Goal: Task Accomplishment & Management: Manage account settings

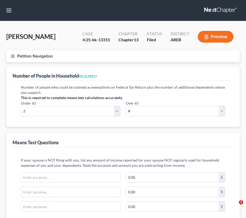
select select "2"
select select "1"
select select "60"
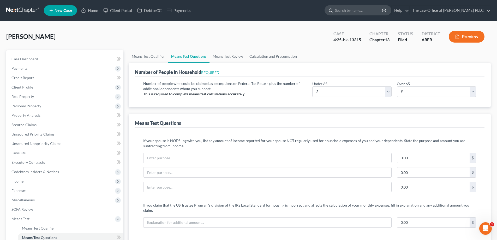
click at [246, 10] on input "search" at bounding box center [359, 10] width 48 height 10
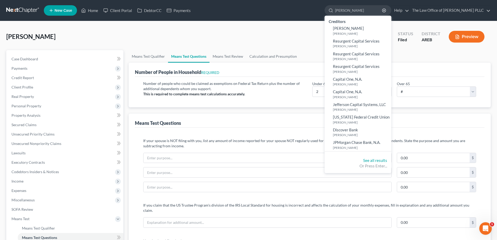
type input "cassandra"
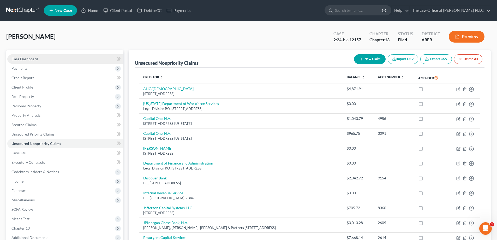
click at [17, 60] on span "Case Dashboard" at bounding box center [24, 59] width 27 height 4
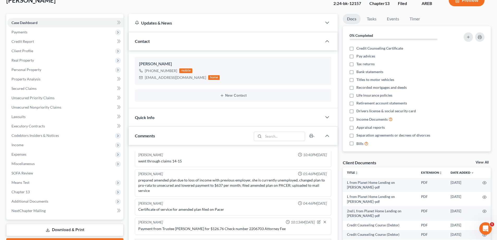
scroll to position [130, 0]
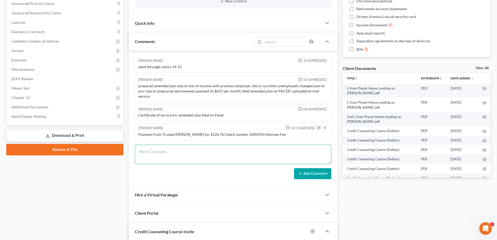
click at [155, 158] on textarea at bounding box center [233, 154] width 197 height 19
type textarea "Payment from Trustee Mark McCarty for $126.76 check number 2207688"
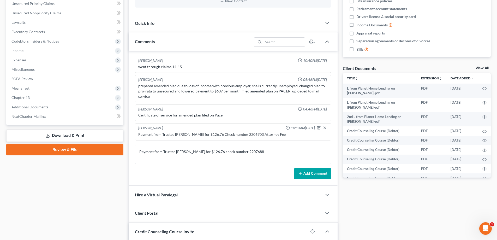
drag, startPoint x: 304, startPoint y: 179, endPoint x: 304, endPoint y: 176, distance: 2.6
click at [246, 178] on button "Add Comment" at bounding box center [312, 173] width 37 height 11
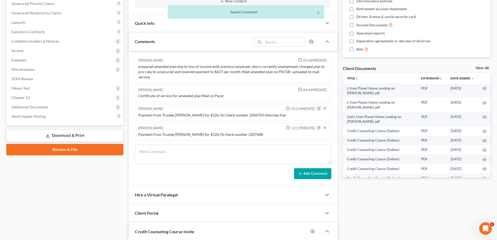
scroll to position [0, 0]
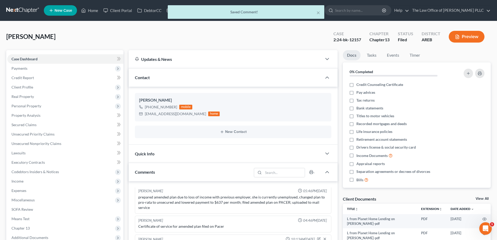
click at [246, 10] on div "× Saved Comment!" at bounding box center [245, 13] width 497 height 16
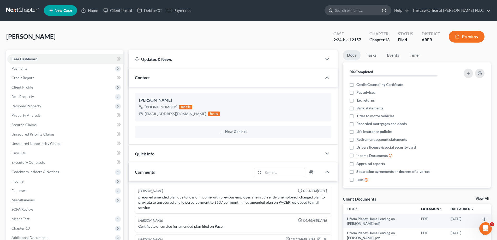
click at [246, 12] on input "search" at bounding box center [359, 10] width 48 height 10
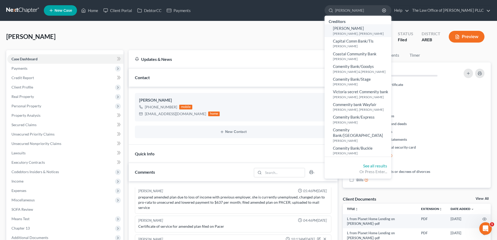
type input "cojan bailey"
click at [246, 31] on small "[PERSON_NAME], [PERSON_NAME]" at bounding box center [361, 33] width 57 height 4
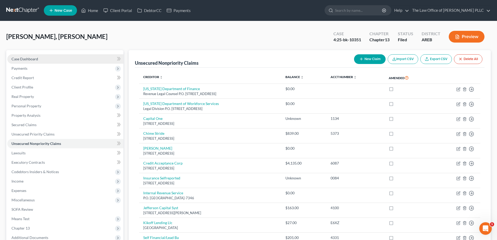
click at [23, 60] on span "Case Dashboard" at bounding box center [24, 59] width 27 height 4
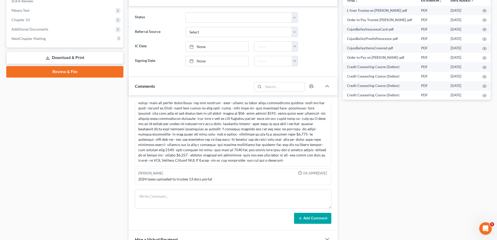
scroll to position [209, 0]
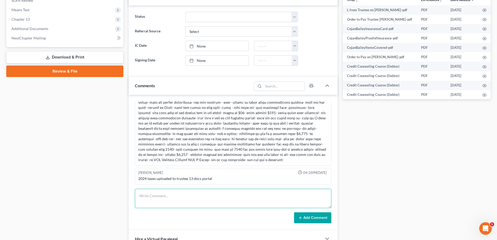
click at [143, 196] on textarea at bounding box center [233, 198] width 197 height 19
type textarea "Payment from Mark McCarty for $868.39 check number 2207688"
click at [246, 214] on button "Add Comment" at bounding box center [312, 217] width 37 height 11
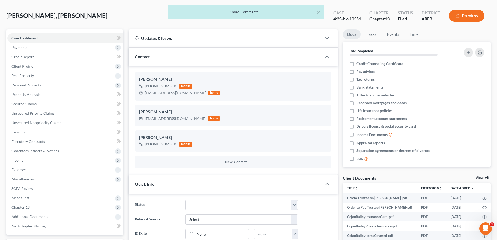
scroll to position [0, 0]
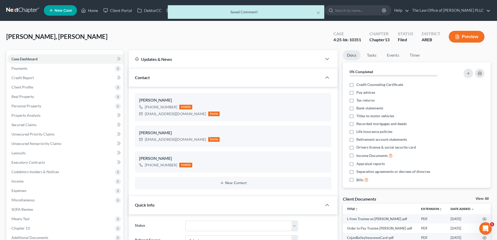
click at [246, 9] on div "× Saved Comment!" at bounding box center [245, 13] width 497 height 16
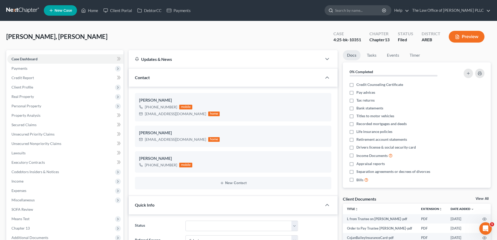
click at [246, 11] on input "search" at bounding box center [359, 10] width 48 height 10
type input "D"
type input "Dedra Patterson"
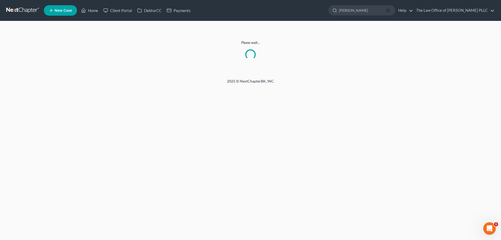
click at [246, 8] on icon "button" at bounding box center [388, 10] width 4 height 4
click at [246, 9] on icon "button" at bounding box center [388, 10] width 4 height 4
click at [96, 11] on link "Home" at bounding box center [90, 10] width 22 height 9
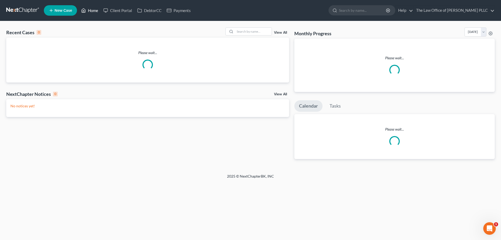
click at [96, 11] on link "Home" at bounding box center [90, 10] width 22 height 9
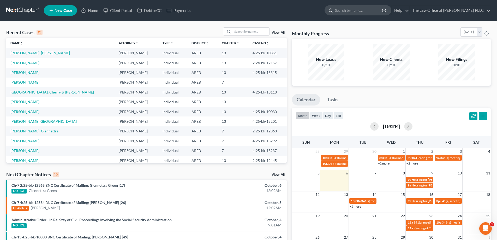
click at [246, 11] on input "search" at bounding box center [359, 10] width 48 height 10
drag, startPoint x: 357, startPoint y: 11, endPoint x: 312, endPoint y: 11, distance: 44.6
click at [246, 11] on ul "New Case Home Client Portal DebtorCC Payments patterson - No Result - See all r…" at bounding box center [267, 11] width 447 height 14
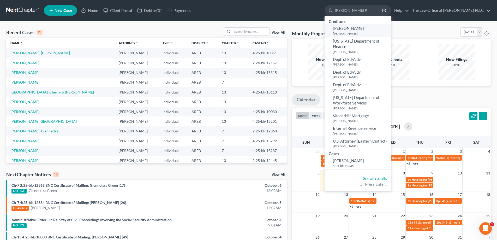
type input "Dedra P"
click at [246, 30] on span "Dedra L. Patterson" at bounding box center [348, 28] width 31 height 5
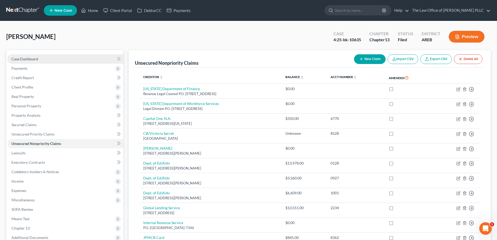
click at [40, 59] on link "Case Dashboard" at bounding box center [65, 58] width 116 height 9
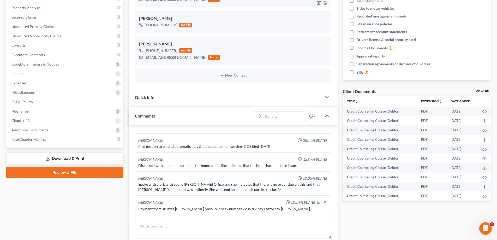
scroll to position [130, 0]
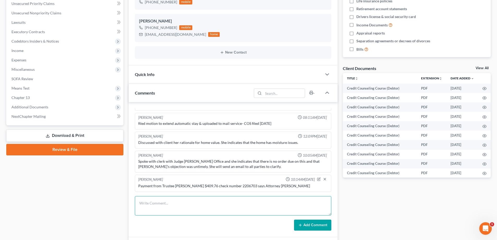
click at [192, 203] on textarea at bounding box center [233, 205] width 197 height 19
type textarea "Payment from Trustee Mark McCarty for $745.58 check number 2207688"
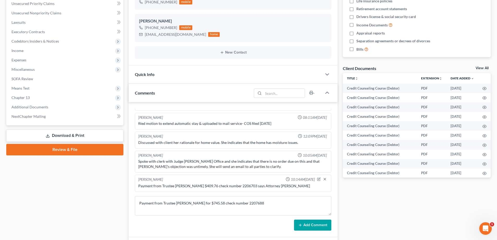
click at [246, 217] on button "Add Comment" at bounding box center [312, 224] width 37 height 11
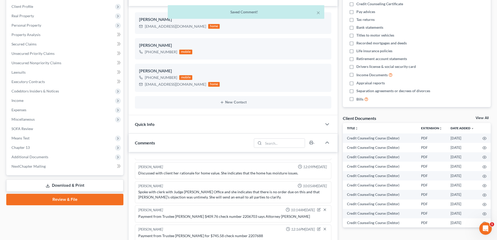
scroll to position [0, 0]
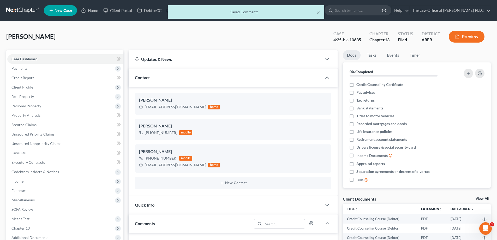
click at [246, 8] on div "× Saved Comment!" at bounding box center [245, 13] width 497 height 16
click at [246, 11] on div "× Saved Comment!" at bounding box center [245, 13] width 497 height 16
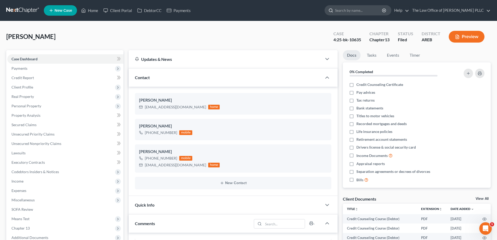
click at [246, 9] on input "search" at bounding box center [359, 10] width 48 height 10
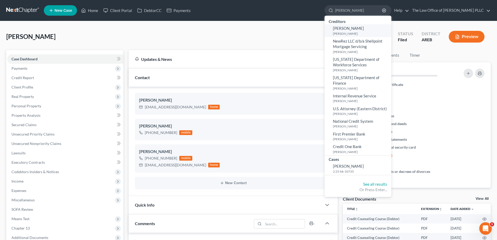
type input "Keneisha Allen"
click at [246, 29] on span "Keneisha Allen" at bounding box center [348, 28] width 31 height 5
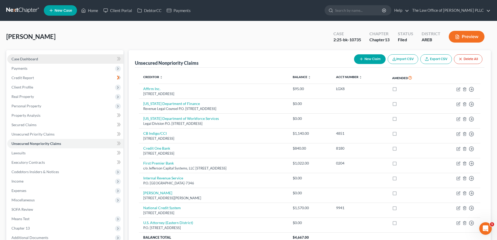
click at [38, 59] on link "Case Dashboard" at bounding box center [65, 58] width 116 height 9
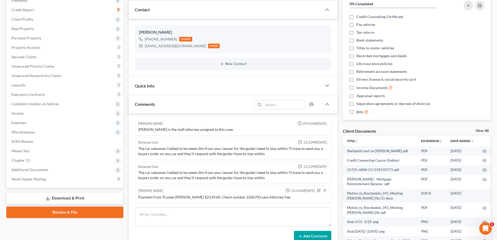
scroll to position [104, 0]
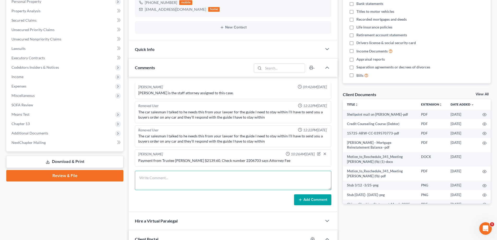
click at [148, 185] on textarea at bounding box center [233, 180] width 197 height 19
type textarea "O"
type textarea "Payment from Trustee Mark McCarty $264.60 Check number 2207688"
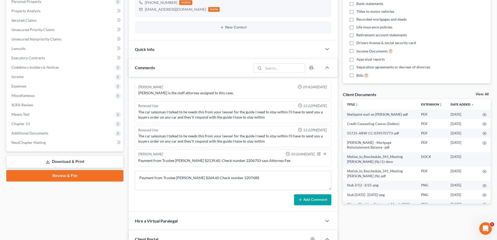
click at [246, 199] on button "Add Comment" at bounding box center [312, 199] width 37 height 11
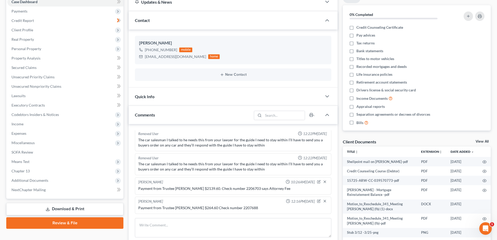
scroll to position [0, 0]
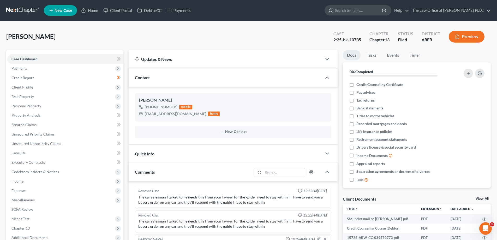
click at [246, 10] on input "search" at bounding box center [359, 10] width 48 height 10
type input "Holt"
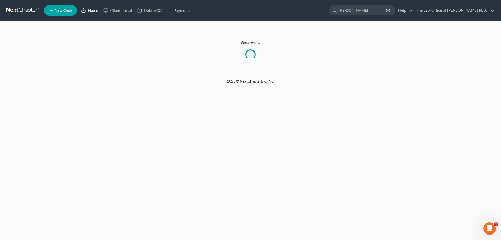
click at [90, 10] on link "Home" at bounding box center [90, 10] width 22 height 9
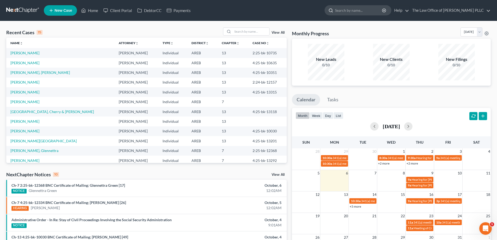
click at [246, 12] on input "search" at bounding box center [359, 10] width 48 height 10
type input "amy holt"
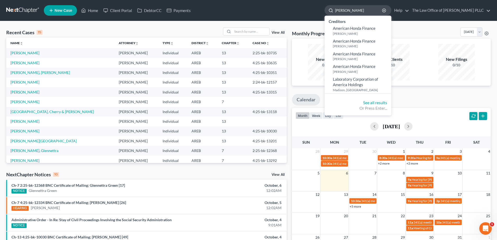
click at [246, 11] on input "amy holt" at bounding box center [359, 10] width 48 height 10
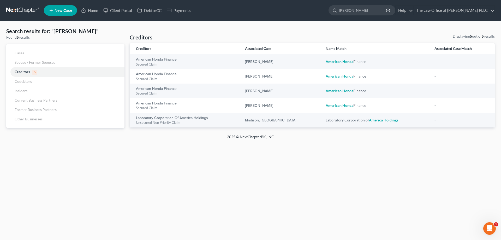
click at [26, 8] on link at bounding box center [22, 10] width 33 height 9
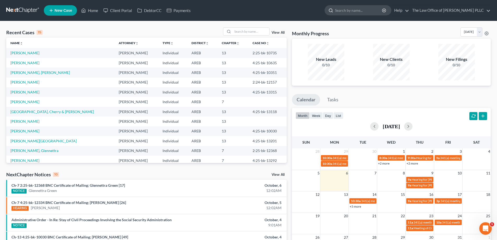
click at [345, 12] on input "search" at bounding box center [359, 10] width 48 height 10
type input "amy holt"
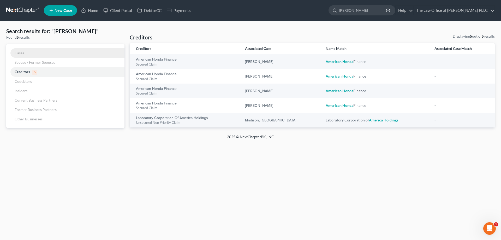
click at [20, 52] on span "Cases" at bounding box center [19, 53] width 9 height 4
click at [17, 9] on link at bounding box center [22, 10] width 33 height 9
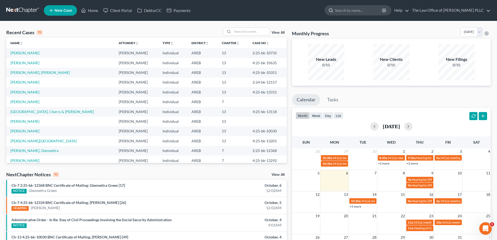
click at [357, 10] on input "search" at bounding box center [359, 10] width 48 height 10
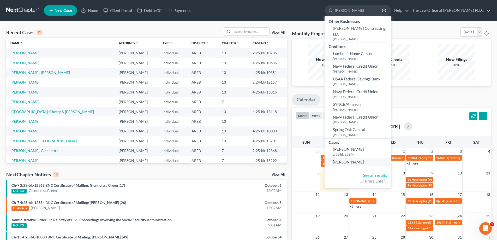
type input "[PERSON_NAME]"
click at [352, 158] on link "[PERSON_NAME]" at bounding box center [358, 162] width 67 height 8
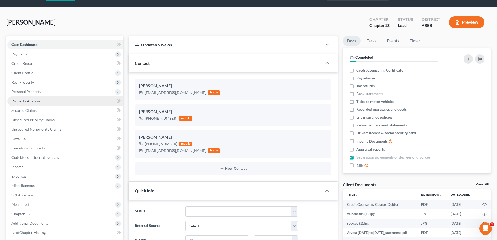
scroll to position [26, 0]
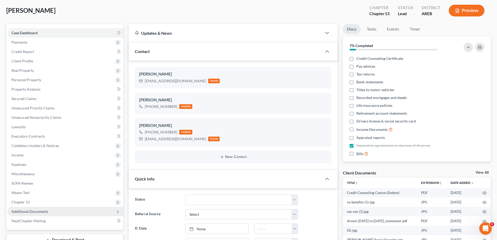
click at [39, 215] on span "Additional Documents" at bounding box center [65, 211] width 116 height 9
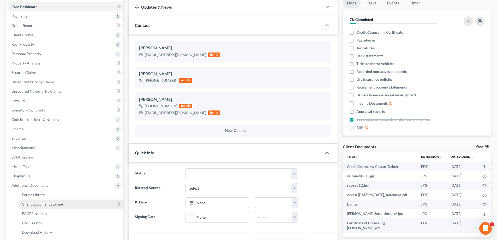
click at [46, 203] on span "Client Document Storage" at bounding box center [42, 204] width 41 height 4
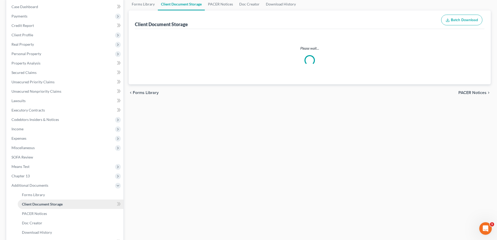
scroll to position [7, 0]
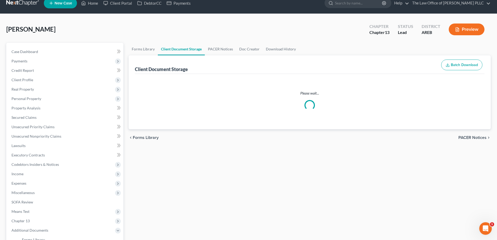
select select "0"
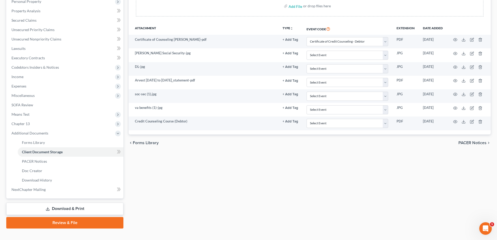
scroll to position [63, 0]
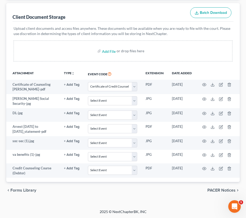
click at [161, 16] on div "Client Document Storage Batch Download" at bounding box center [123, 12] width 221 height 19
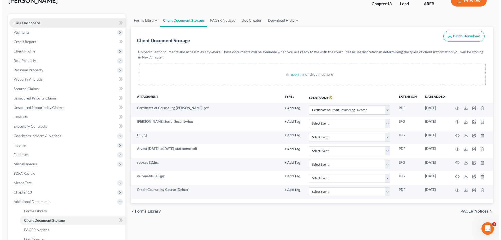
scroll to position [0, 0]
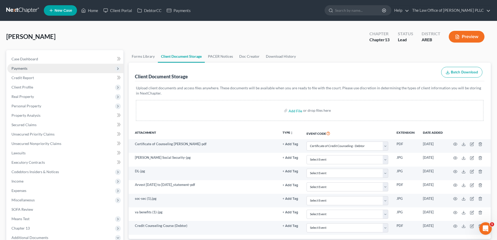
click at [23, 69] on span "Payments" at bounding box center [19, 68] width 16 height 4
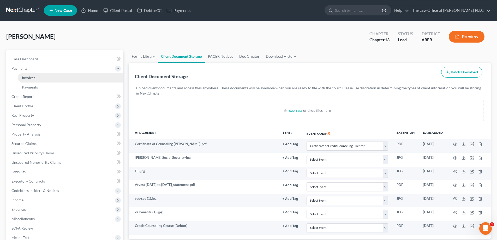
click at [27, 77] on span "Invoices" at bounding box center [28, 77] width 13 height 4
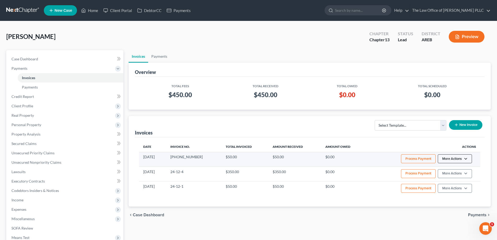
click at [457, 158] on button "More Actions" at bounding box center [455, 158] width 34 height 9
click at [448, 172] on link "View/Edit" at bounding box center [462, 169] width 61 height 9
select select "0"
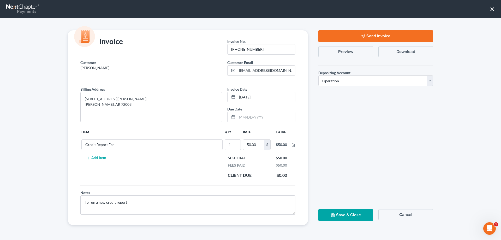
select select "0"
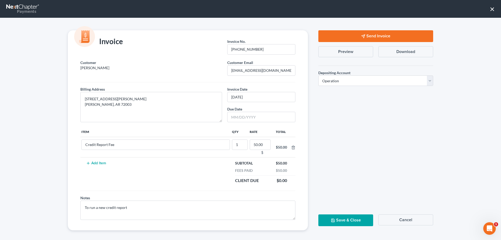
scroll to position [1443, 0]
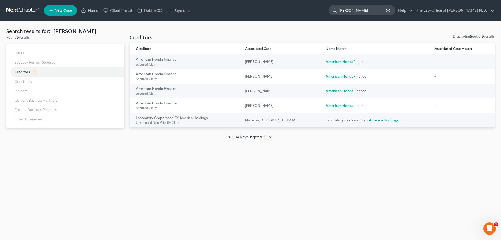
click at [355, 11] on input "amy holt" at bounding box center [363, 10] width 48 height 10
click at [88, 10] on link "Home" at bounding box center [90, 10] width 22 height 9
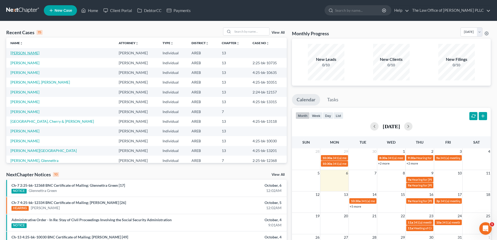
click at [21, 53] on link "[PERSON_NAME]" at bounding box center [24, 53] width 29 height 4
select select "10"
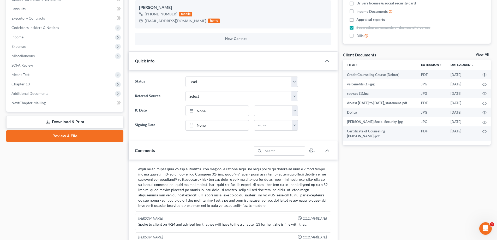
scroll to position [157, 0]
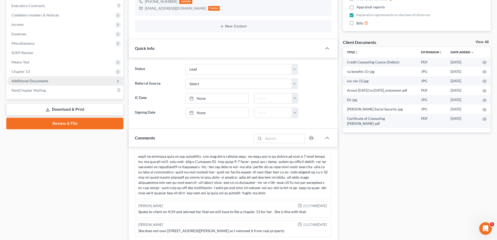
click at [41, 83] on span "Additional Documents" at bounding box center [65, 80] width 116 height 9
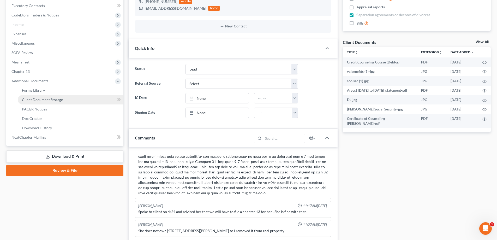
click at [43, 99] on span "Client Document Storage" at bounding box center [42, 99] width 41 height 4
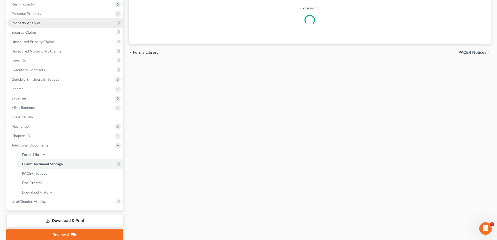
select select "0"
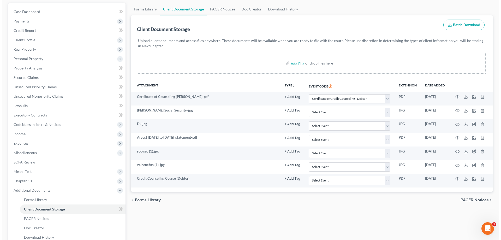
scroll to position [52, 0]
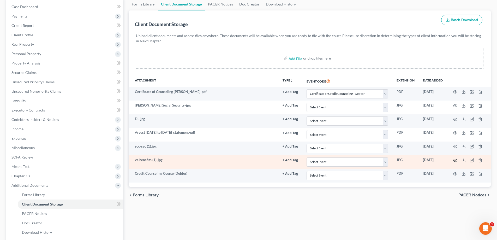
click at [457, 160] on icon "button" at bounding box center [455, 160] width 4 height 4
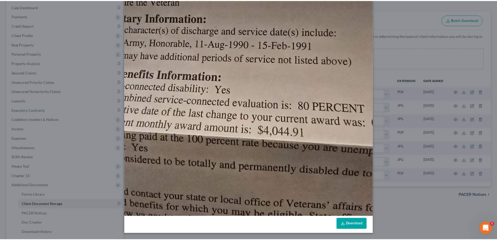
scroll to position [0, 0]
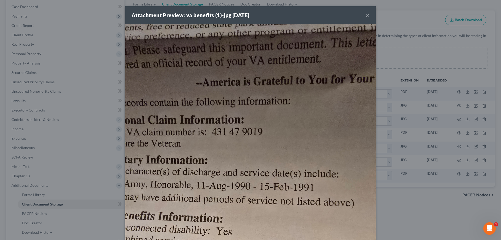
click at [366, 14] on button "×" at bounding box center [368, 15] width 4 height 6
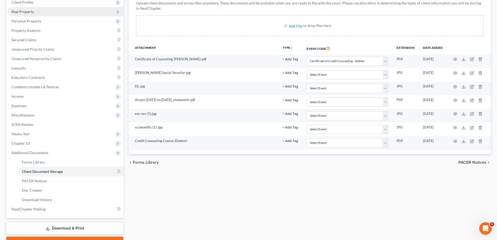
scroll to position [34, 0]
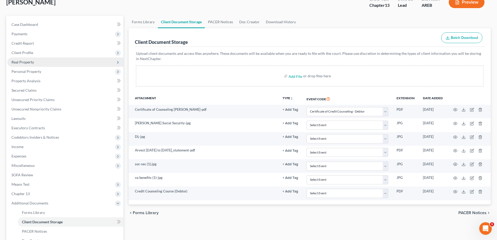
click at [29, 63] on span "Real Property" at bounding box center [22, 62] width 22 height 4
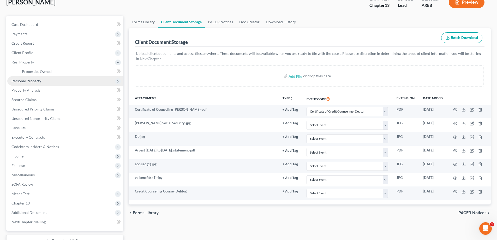
click at [30, 81] on span "Personal Property" at bounding box center [26, 81] width 30 height 4
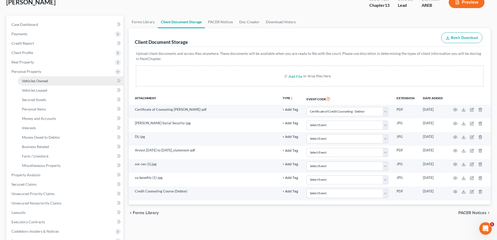
click at [34, 83] on span "Vehicles Owned" at bounding box center [35, 81] width 26 height 4
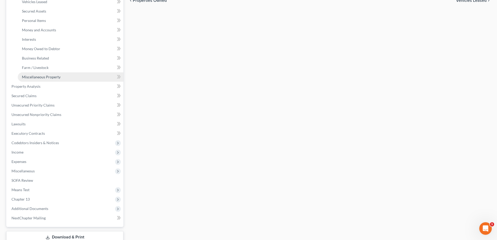
scroll to position [160, 0]
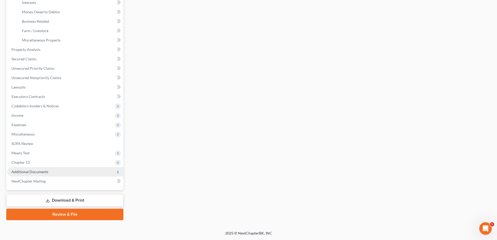
click at [32, 171] on span "Additional Documents" at bounding box center [29, 171] width 37 height 4
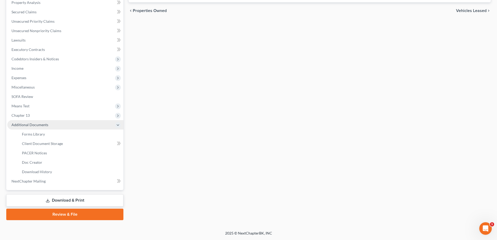
scroll to position [113, 0]
click at [50, 142] on span "Client Document Storage" at bounding box center [42, 143] width 41 height 4
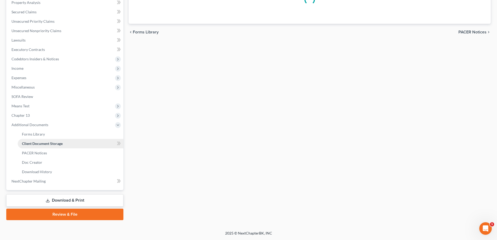
scroll to position [38, 0]
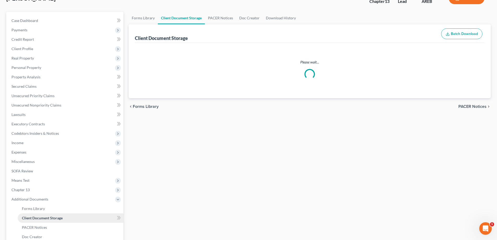
select select "0"
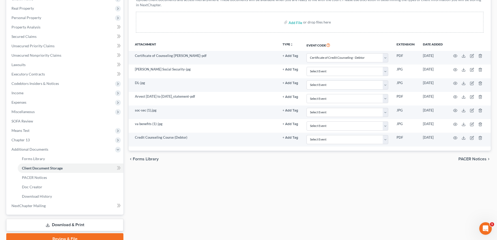
scroll to position [104, 0]
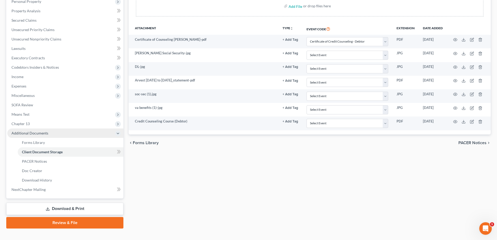
click at [38, 132] on span "Additional Documents" at bounding box center [29, 133] width 37 height 4
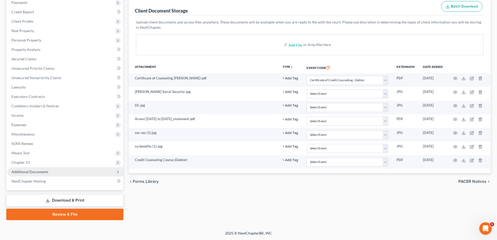
scroll to position [66, 0]
click at [40, 174] on span "Additional Documents" at bounding box center [29, 171] width 37 height 4
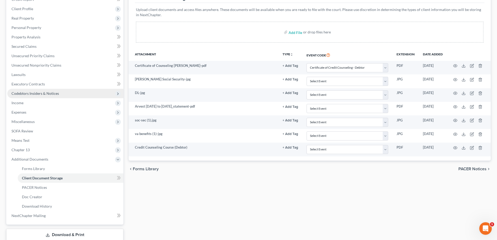
scroll to position [0, 0]
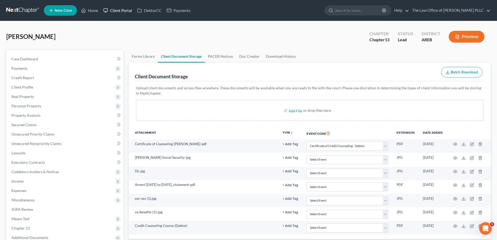
click at [120, 12] on link "Client Portal" at bounding box center [118, 10] width 34 height 9
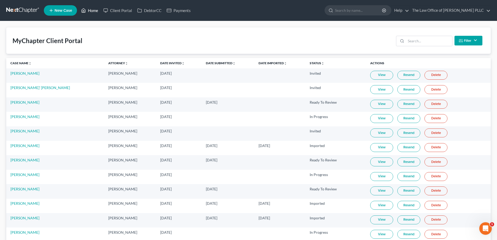
click at [87, 9] on link "Home" at bounding box center [90, 10] width 22 height 9
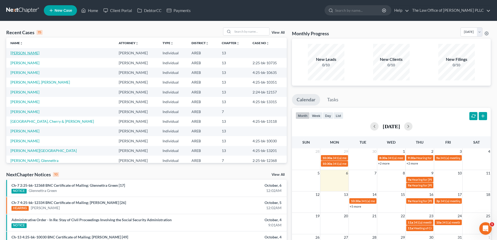
click at [15, 54] on link "[PERSON_NAME]" at bounding box center [24, 53] width 29 height 4
select select "10"
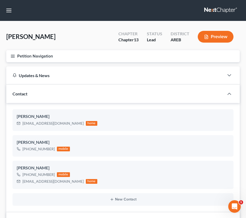
scroll to position [1432, 0]
